Goal: Task Accomplishment & Management: Manage account settings

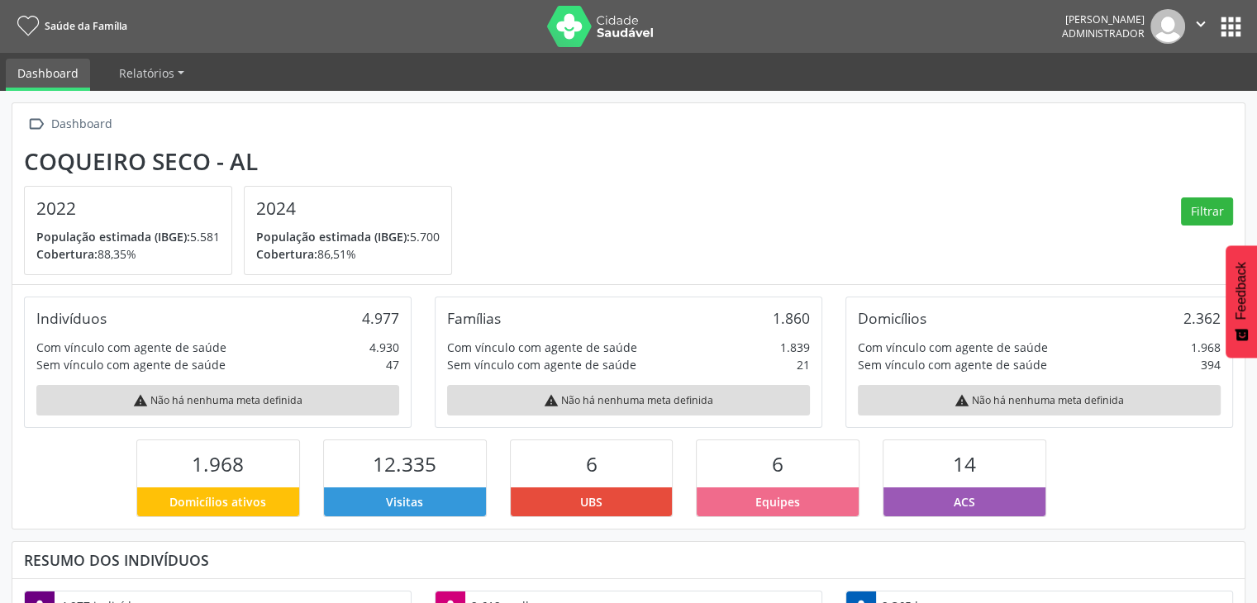
click at [1236, 23] on button "apps" at bounding box center [1230, 26] width 29 height 29
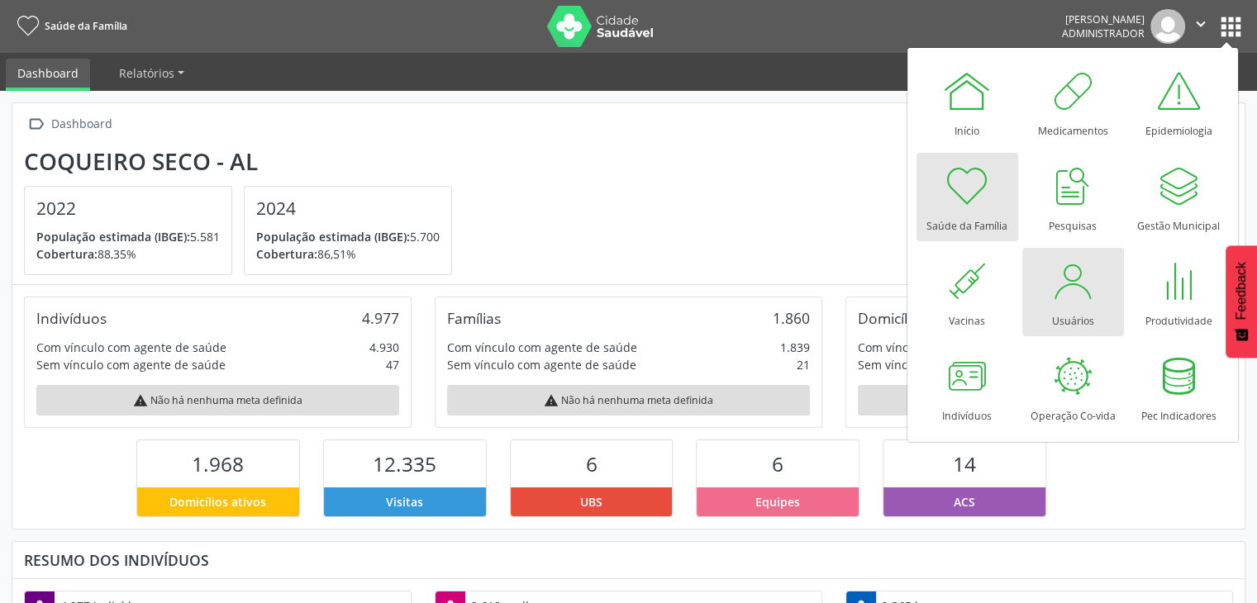
click at [1068, 293] on div at bounding box center [1073, 281] width 50 height 50
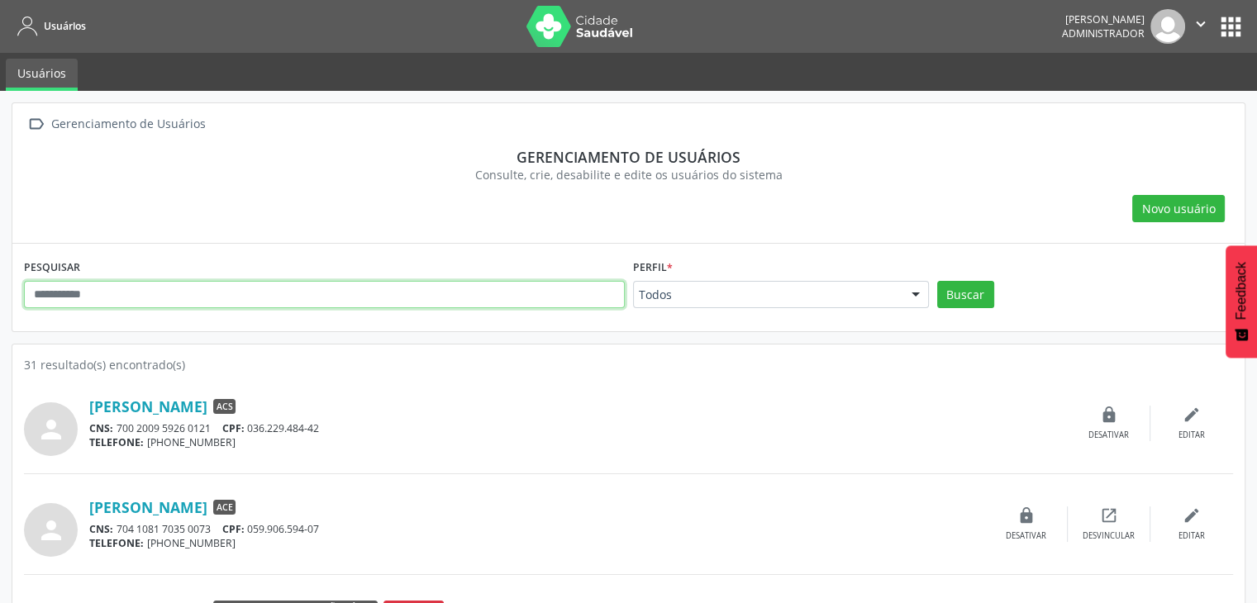
click at [382, 289] on input "text" at bounding box center [324, 295] width 601 height 28
type input "*********"
click at [937, 281] on button "Buscar" at bounding box center [965, 295] width 57 height 28
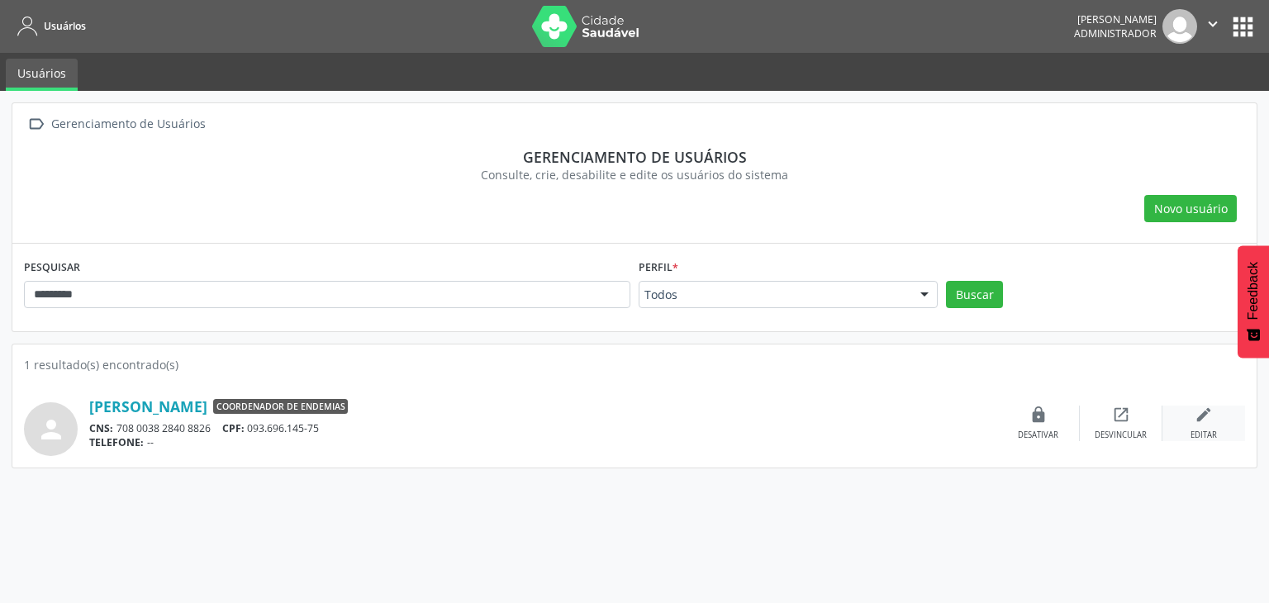
click at [1191, 417] on div "edit Editar" at bounding box center [1203, 424] width 83 height 36
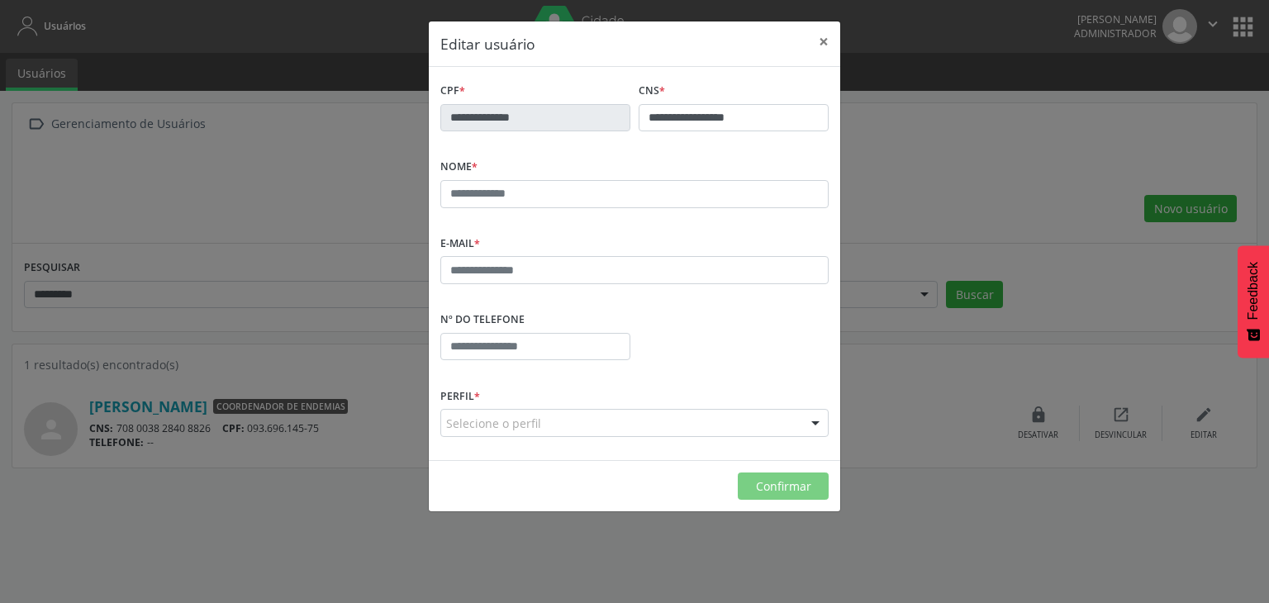
type input "**********"
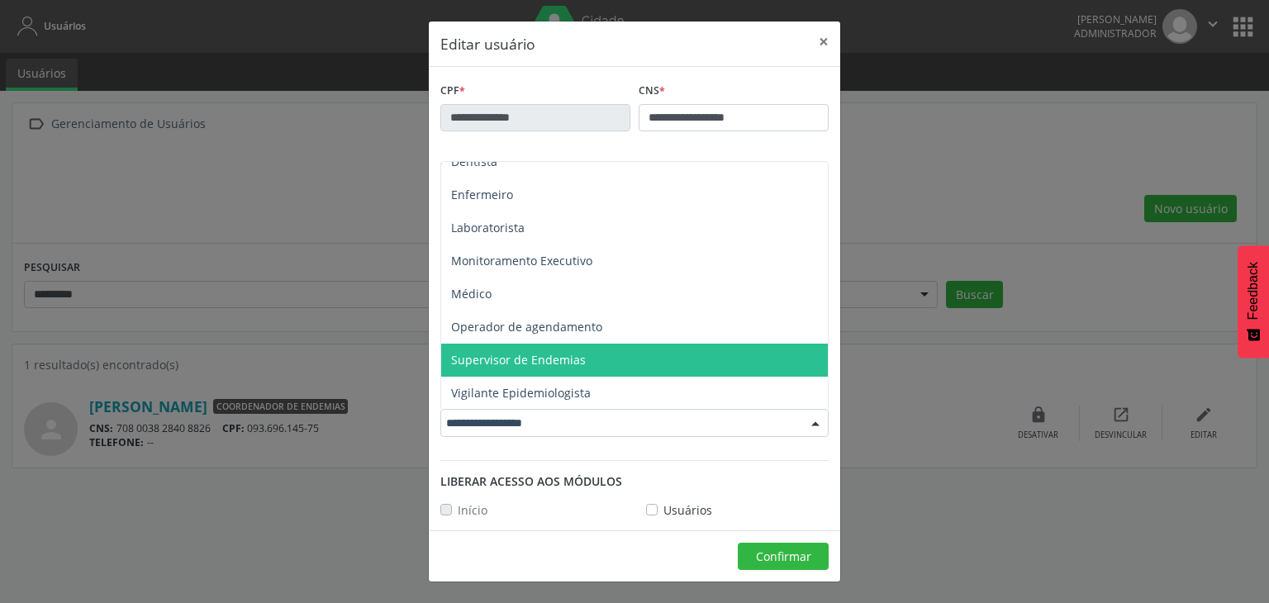
scroll to position [215, 0]
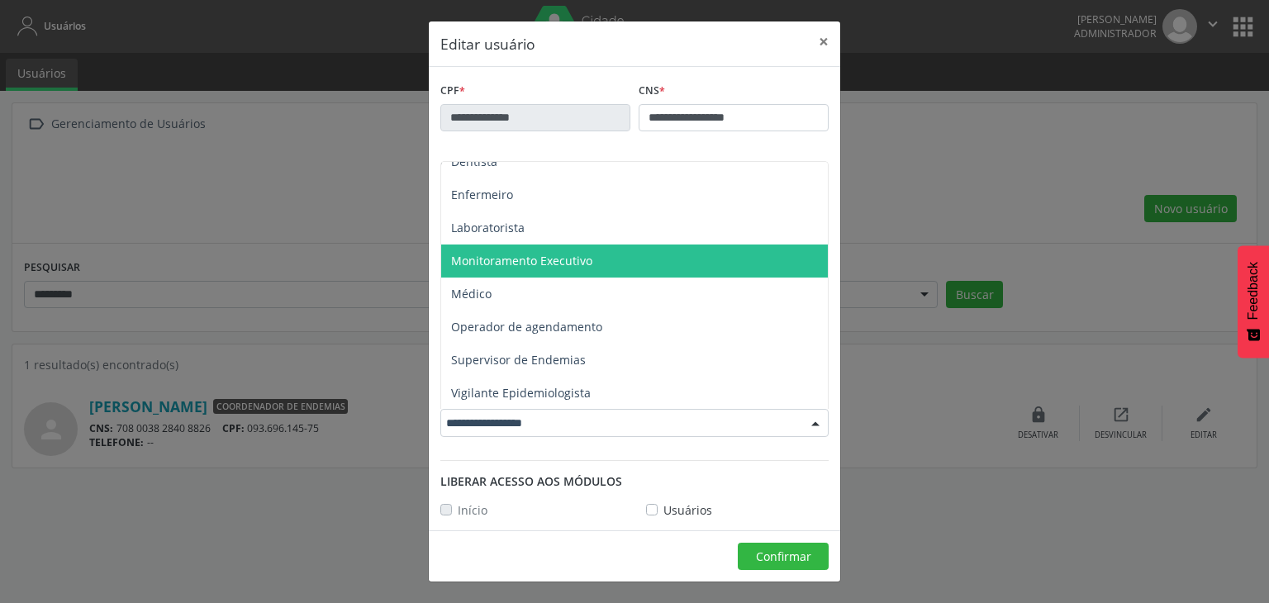
click at [548, 257] on span "Monitoramento Executivo" at bounding box center [521, 261] width 141 height 16
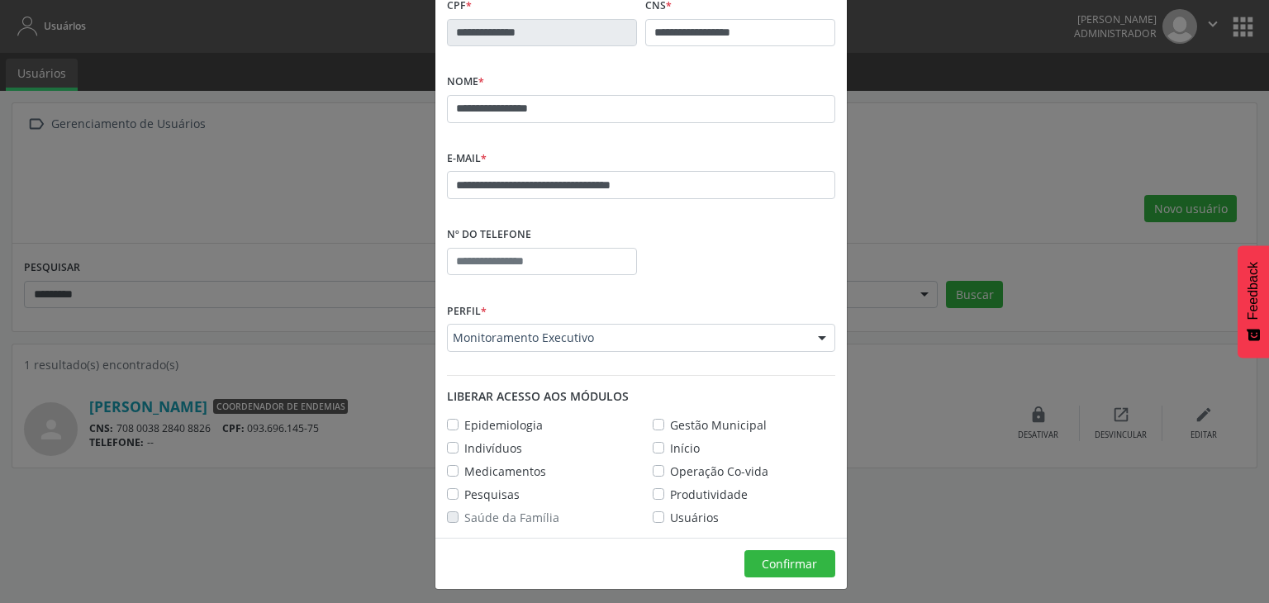
scroll to position [91, 0]
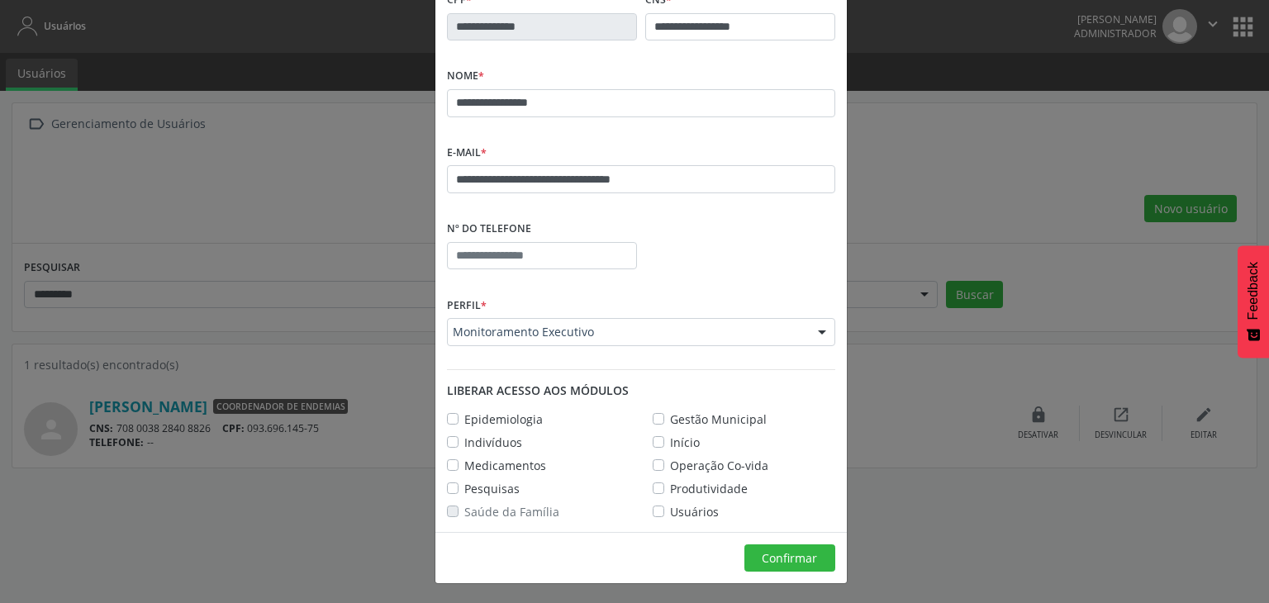
click at [670, 510] on label "Usuários" at bounding box center [694, 511] width 49 height 17
click at [464, 511] on label "Saúde da Família" at bounding box center [511, 511] width 95 height 17
click at [464, 507] on label "Saúde da Família" at bounding box center [511, 511] width 95 height 17
click at [670, 443] on label "Início" at bounding box center [685, 442] width 30 height 17
click at [464, 508] on label "Saúde da Família" at bounding box center [511, 511] width 95 height 17
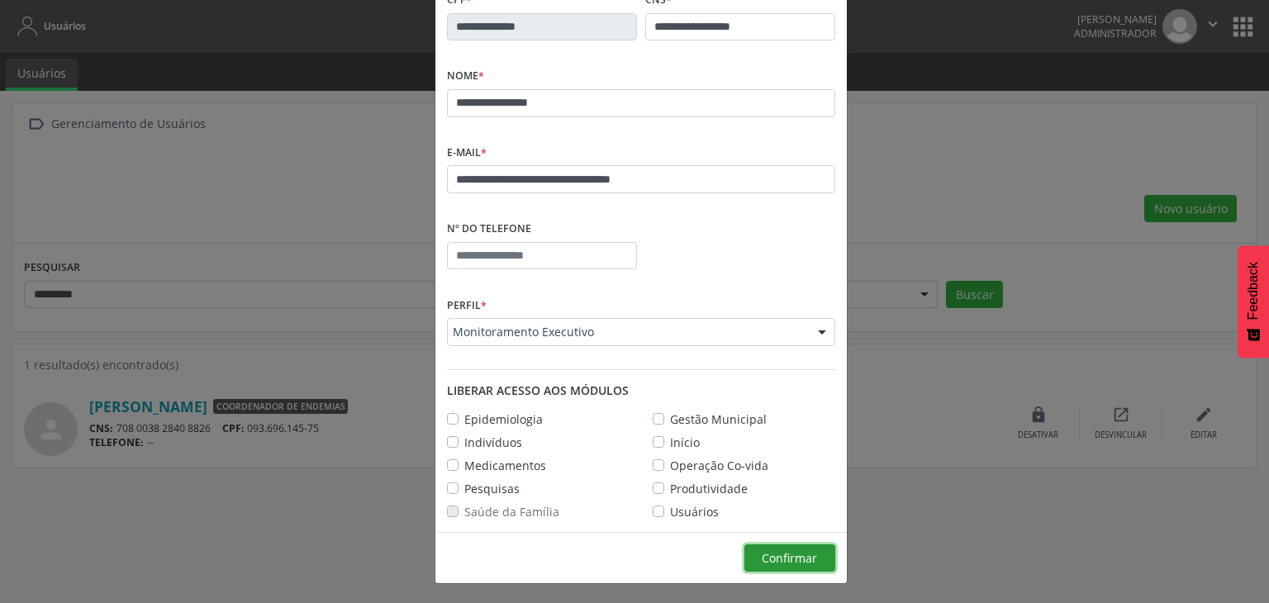
click at [801, 557] on span "Confirmar" at bounding box center [789, 558] width 55 height 16
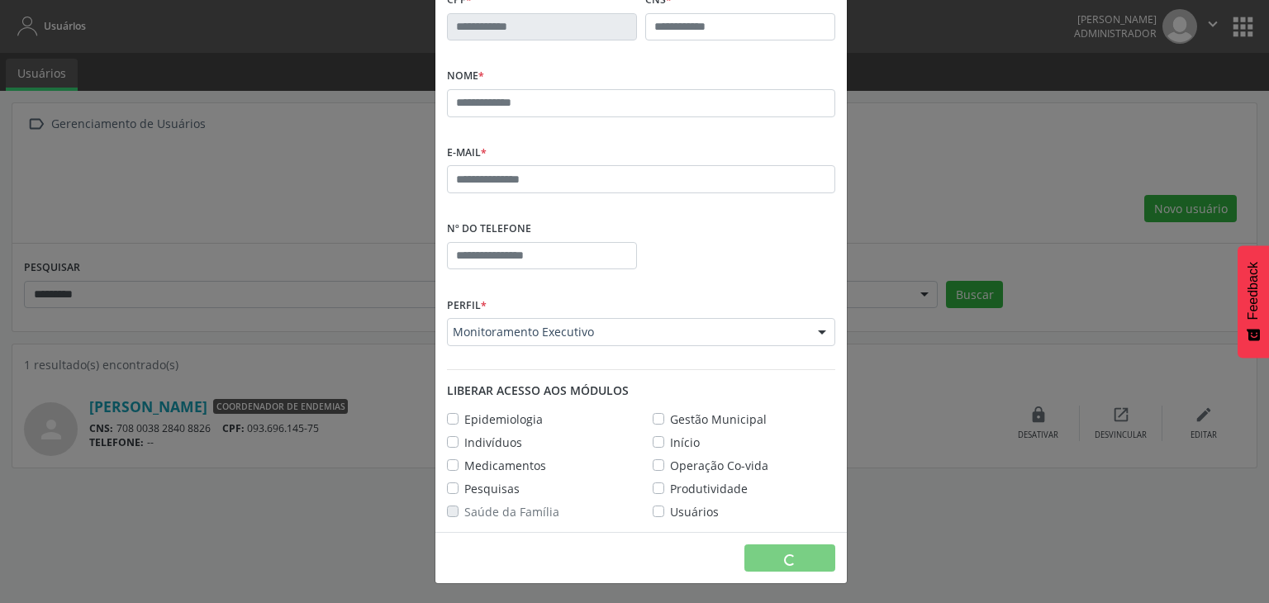
scroll to position [28, 0]
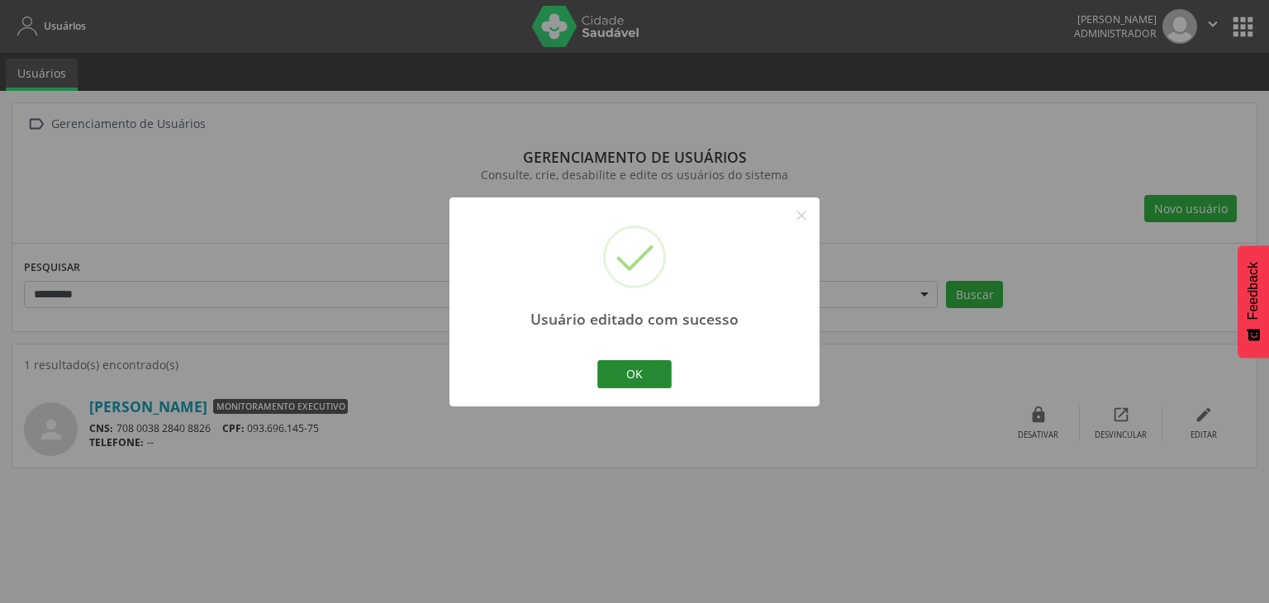
click at [648, 375] on button "OK" at bounding box center [634, 374] width 74 height 28
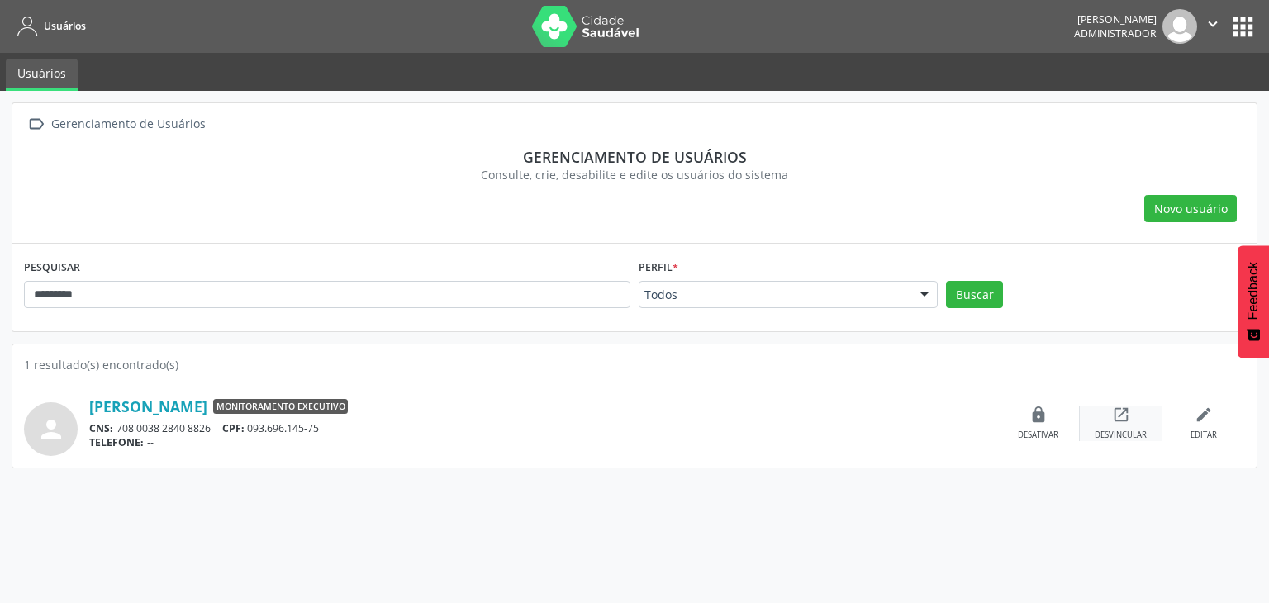
click at [1121, 430] on div "Desvincular" at bounding box center [1121, 436] width 52 height 12
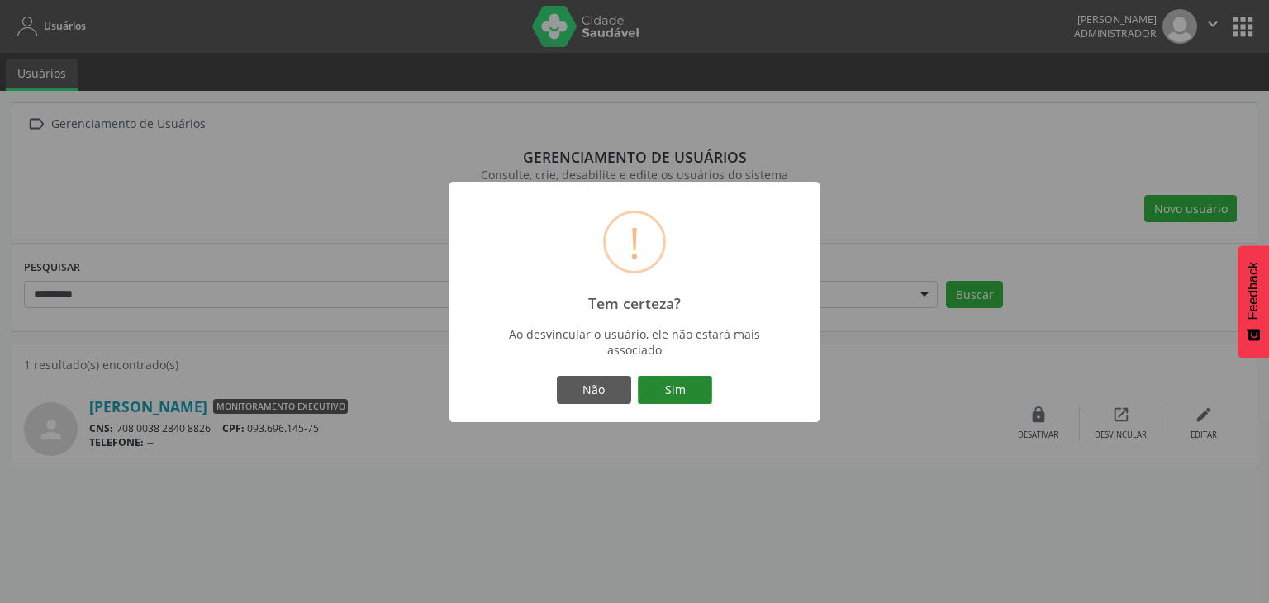
click at [694, 381] on button "Sim" at bounding box center [675, 390] width 74 height 28
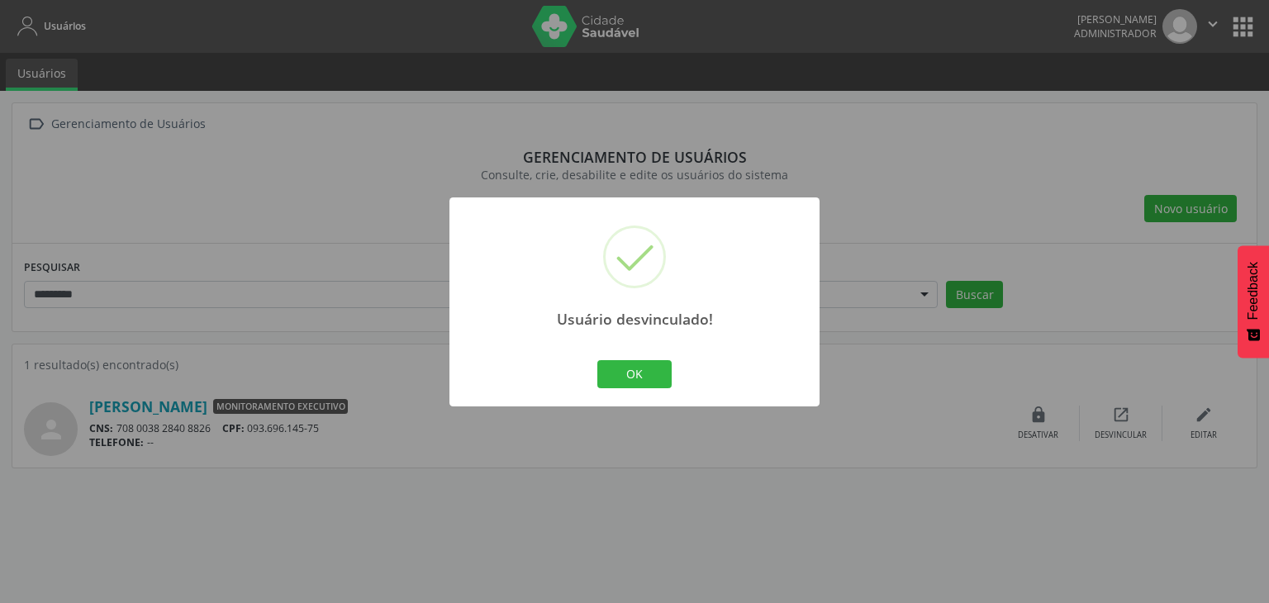
click at [1033, 423] on div "Usuário desvinculado! × OK Cancel" at bounding box center [634, 301] width 1269 height 603
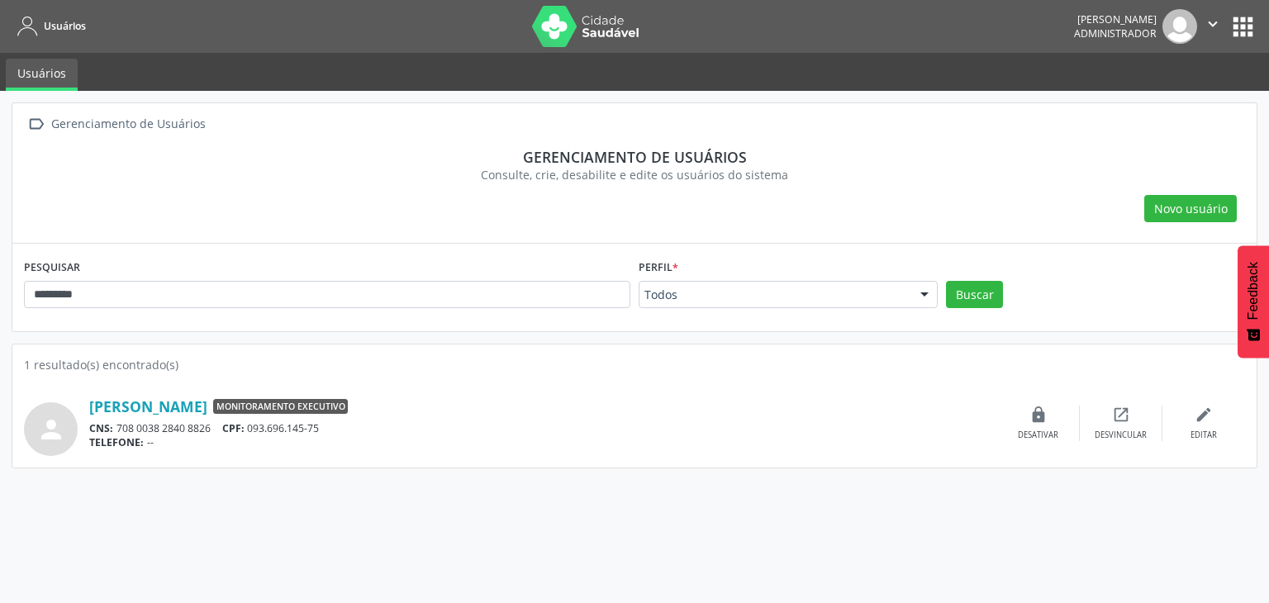
click at [1033, 423] on div "lock Desativar" at bounding box center [1038, 424] width 83 height 36
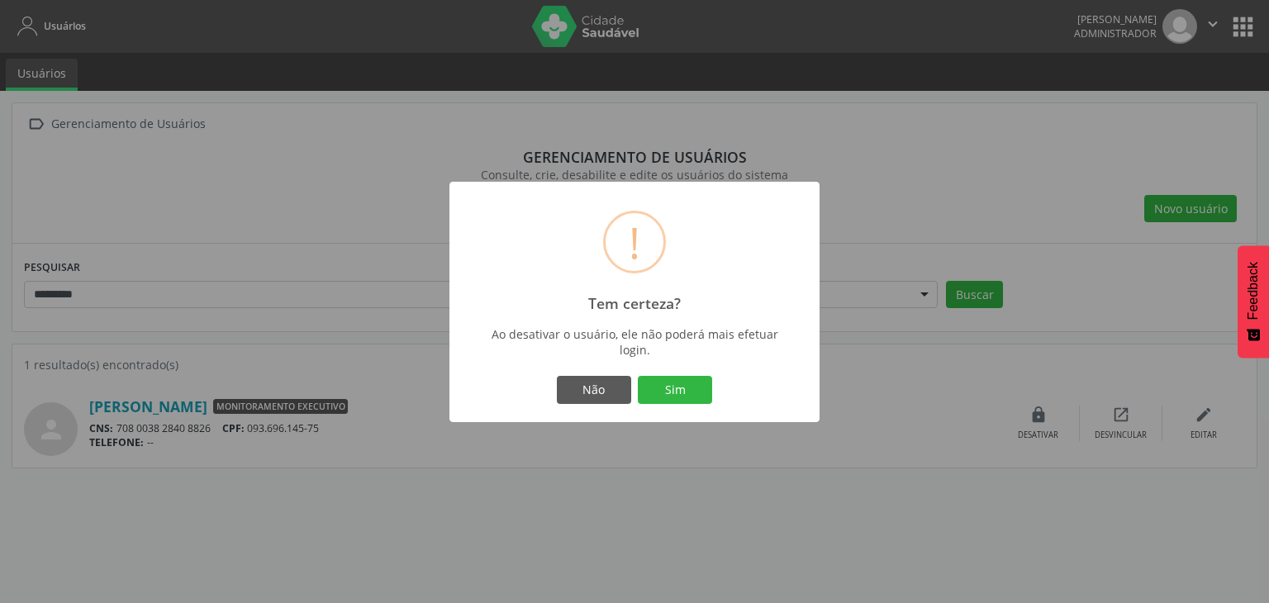
click at [672, 392] on button "Sim" at bounding box center [675, 390] width 74 height 28
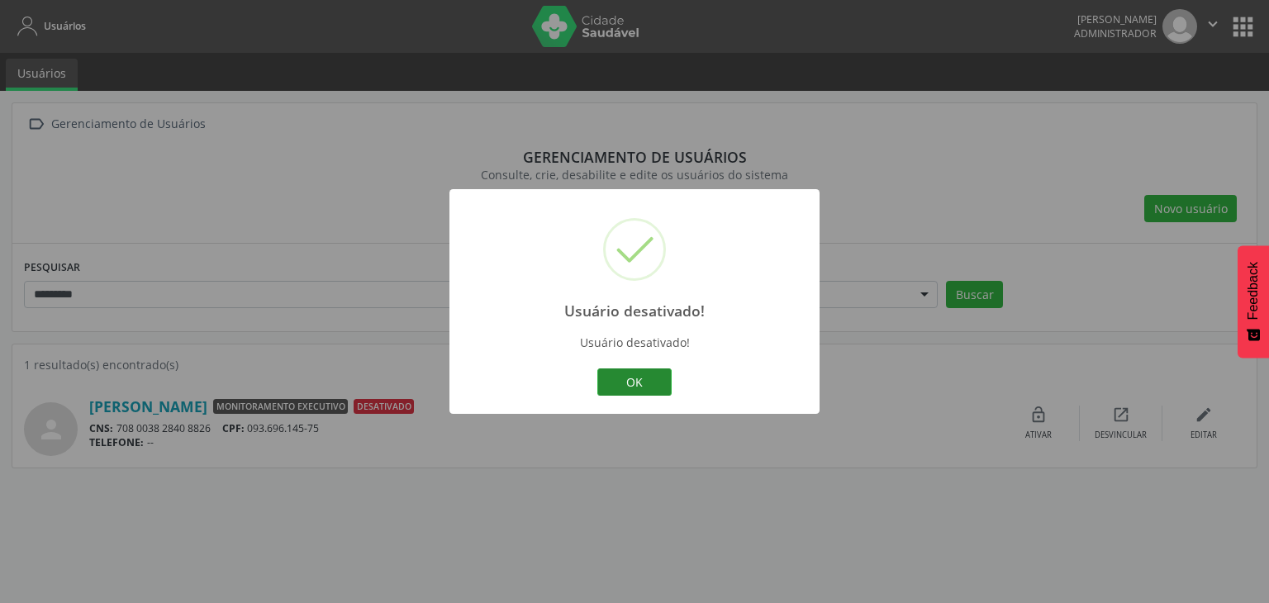
click at [630, 381] on button "OK" at bounding box center [634, 382] width 74 height 28
